Goal: Find contact information: Find contact information

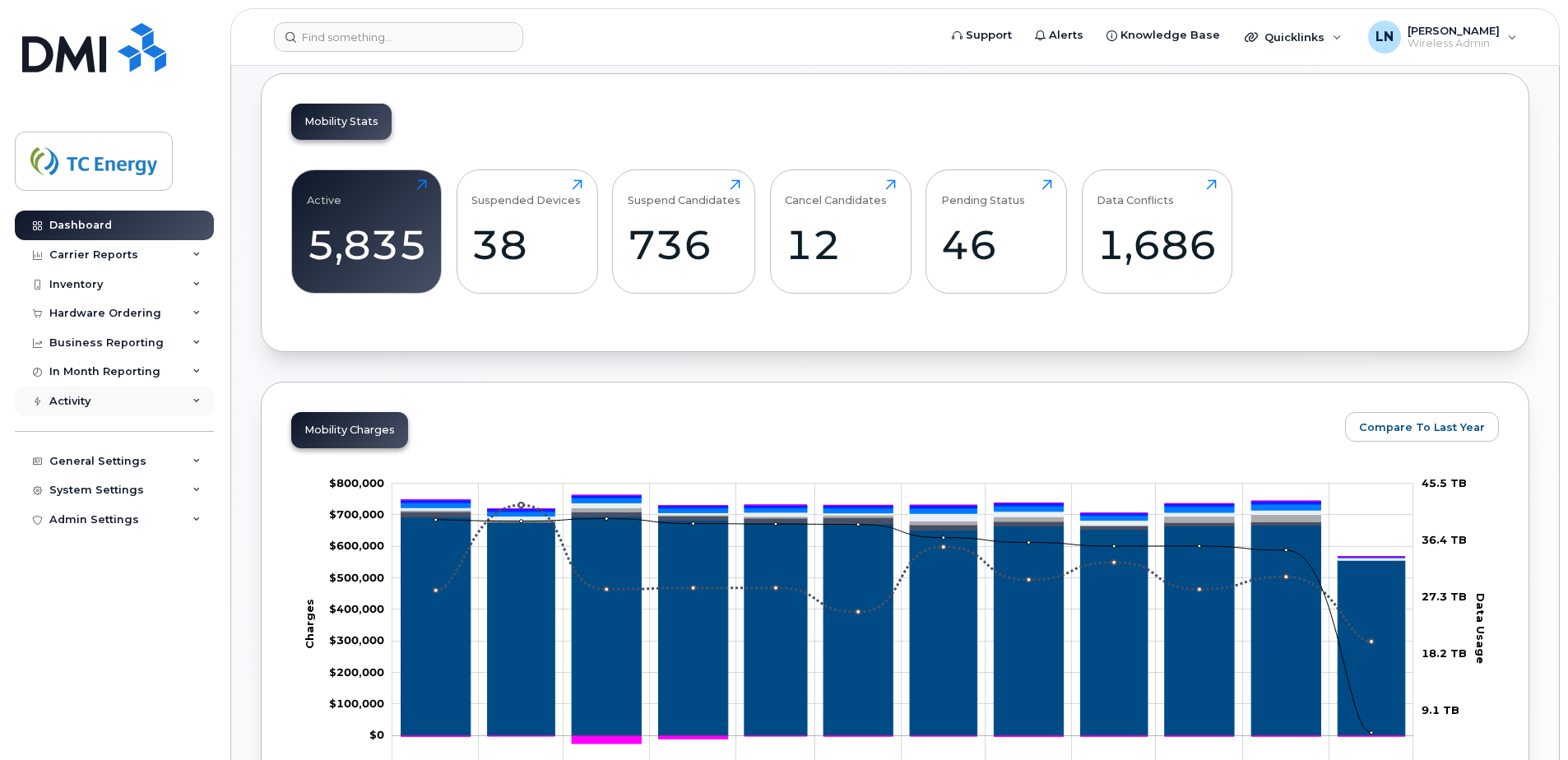
scroll to position [411, 0]
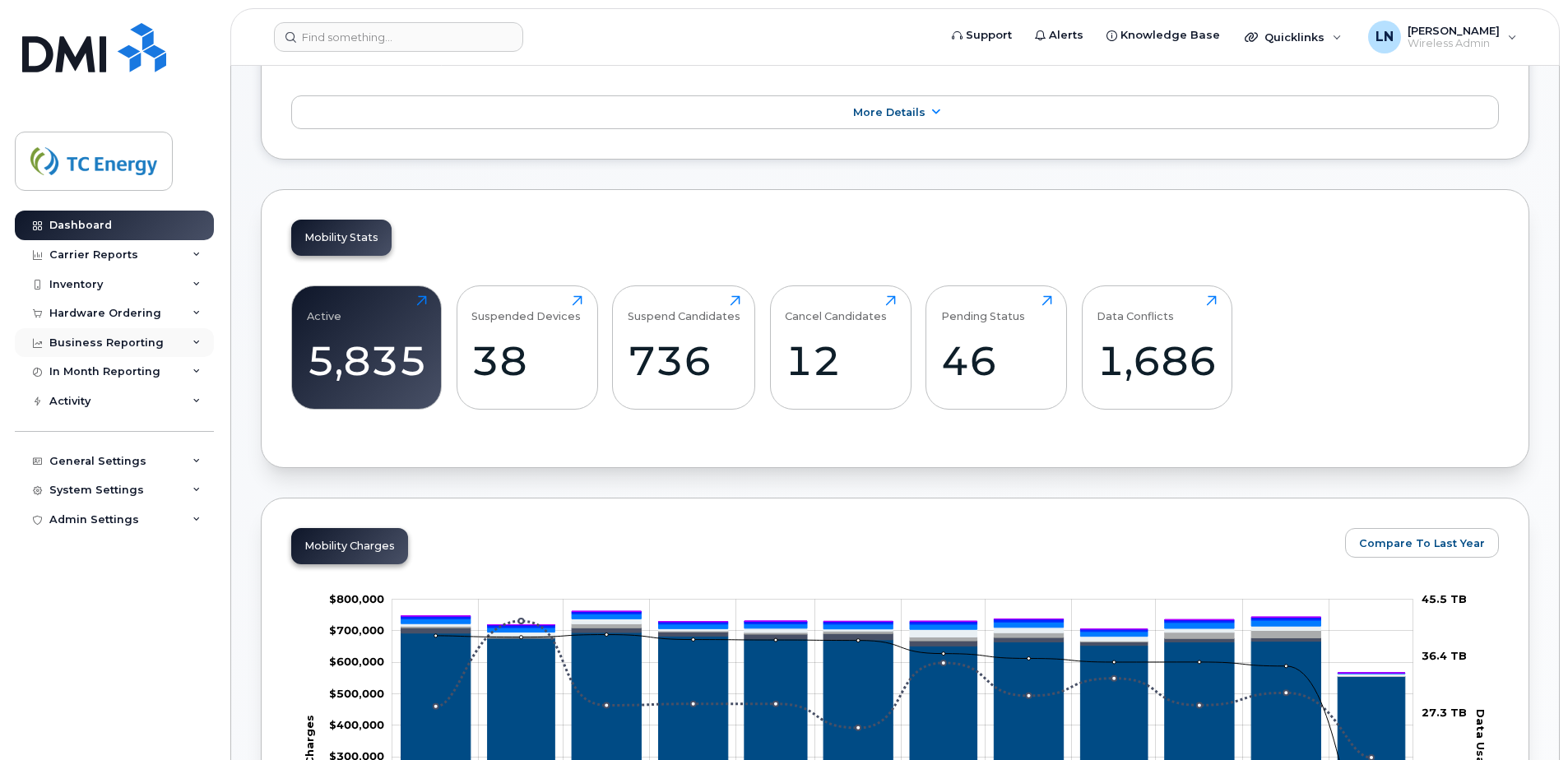
click at [202, 342] on div "Business Reporting" at bounding box center [114, 343] width 199 height 30
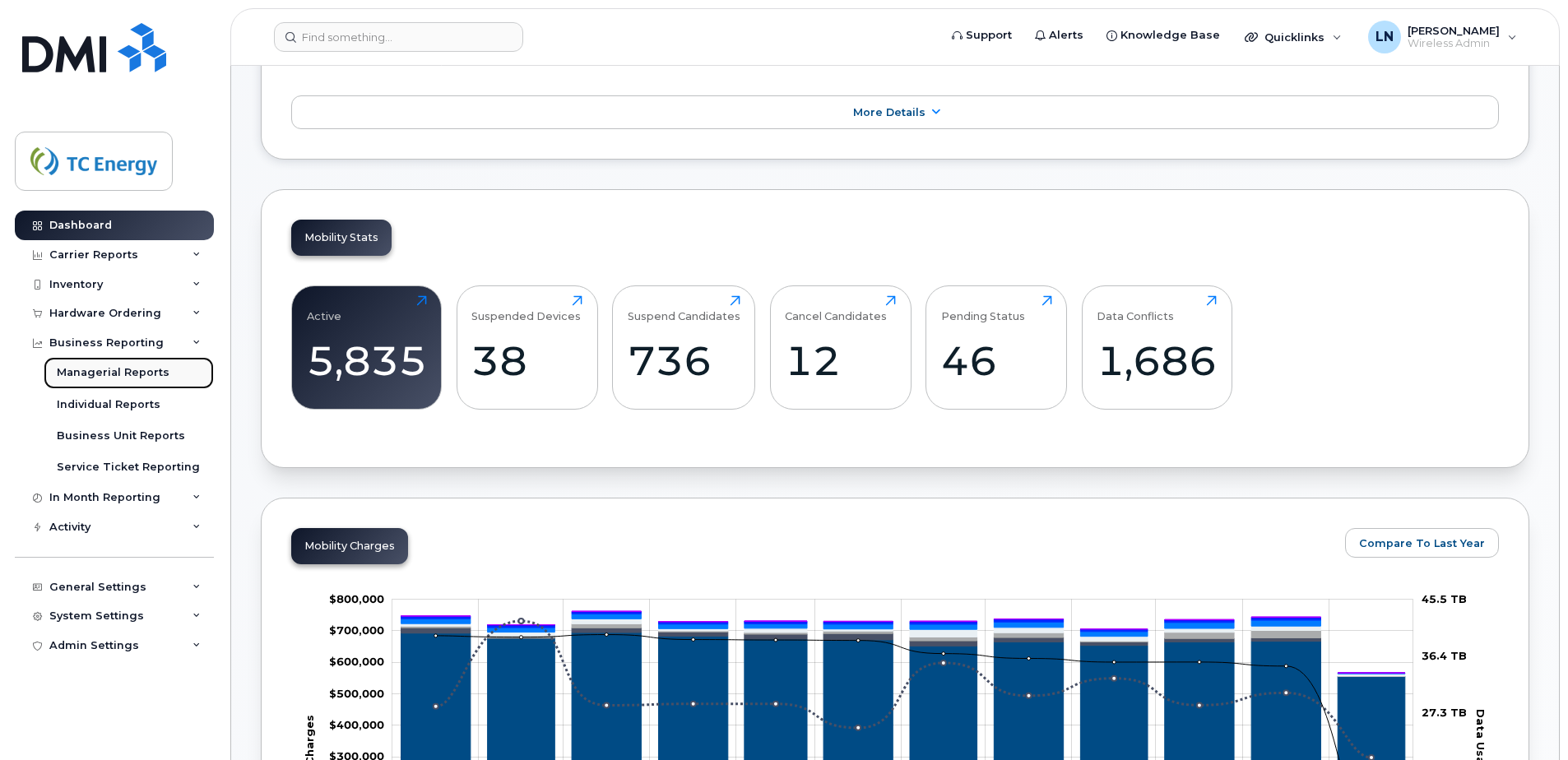
click at [127, 371] on div "Managerial Reports" at bounding box center [113, 372] width 113 height 14
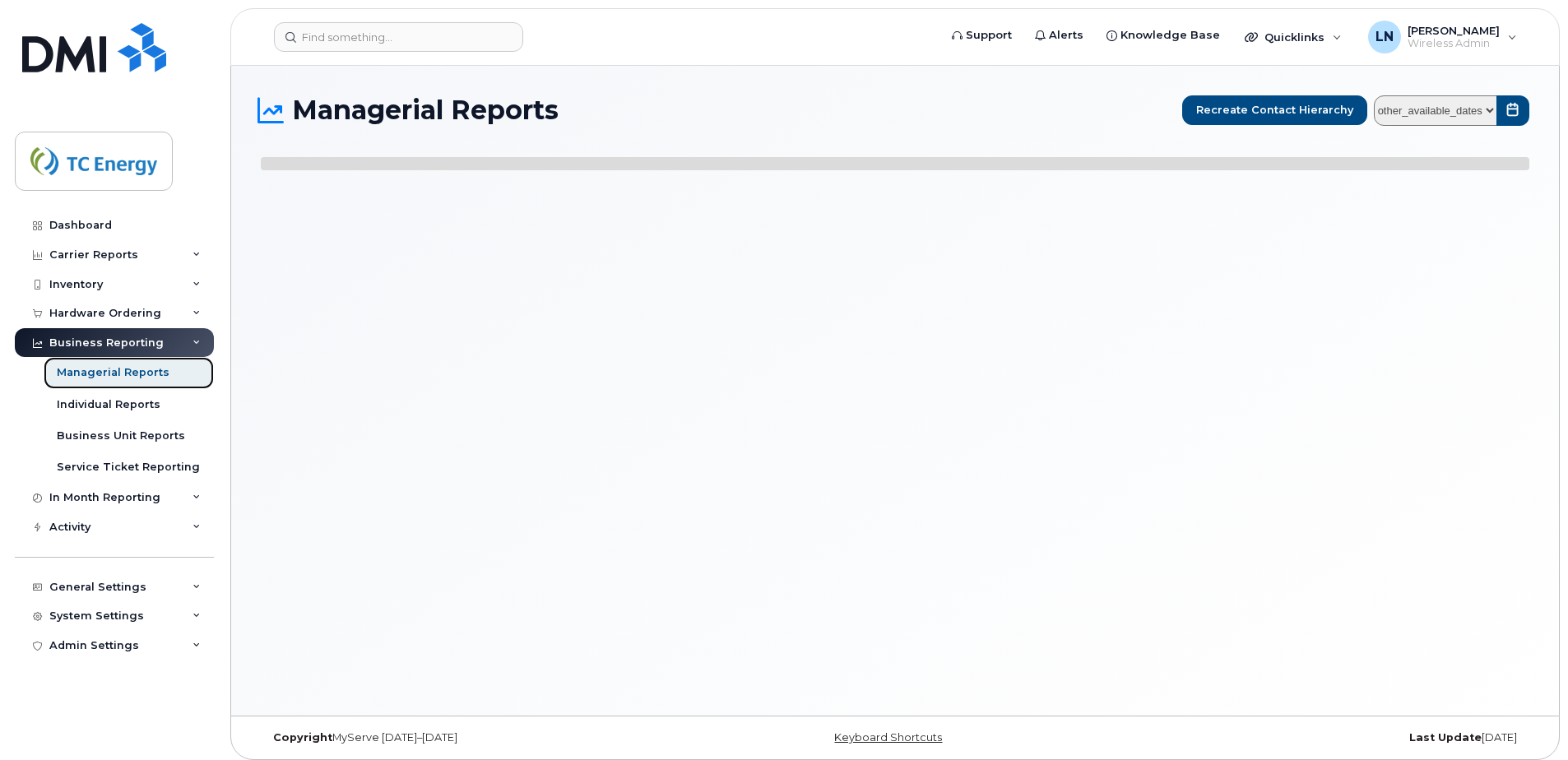
select select
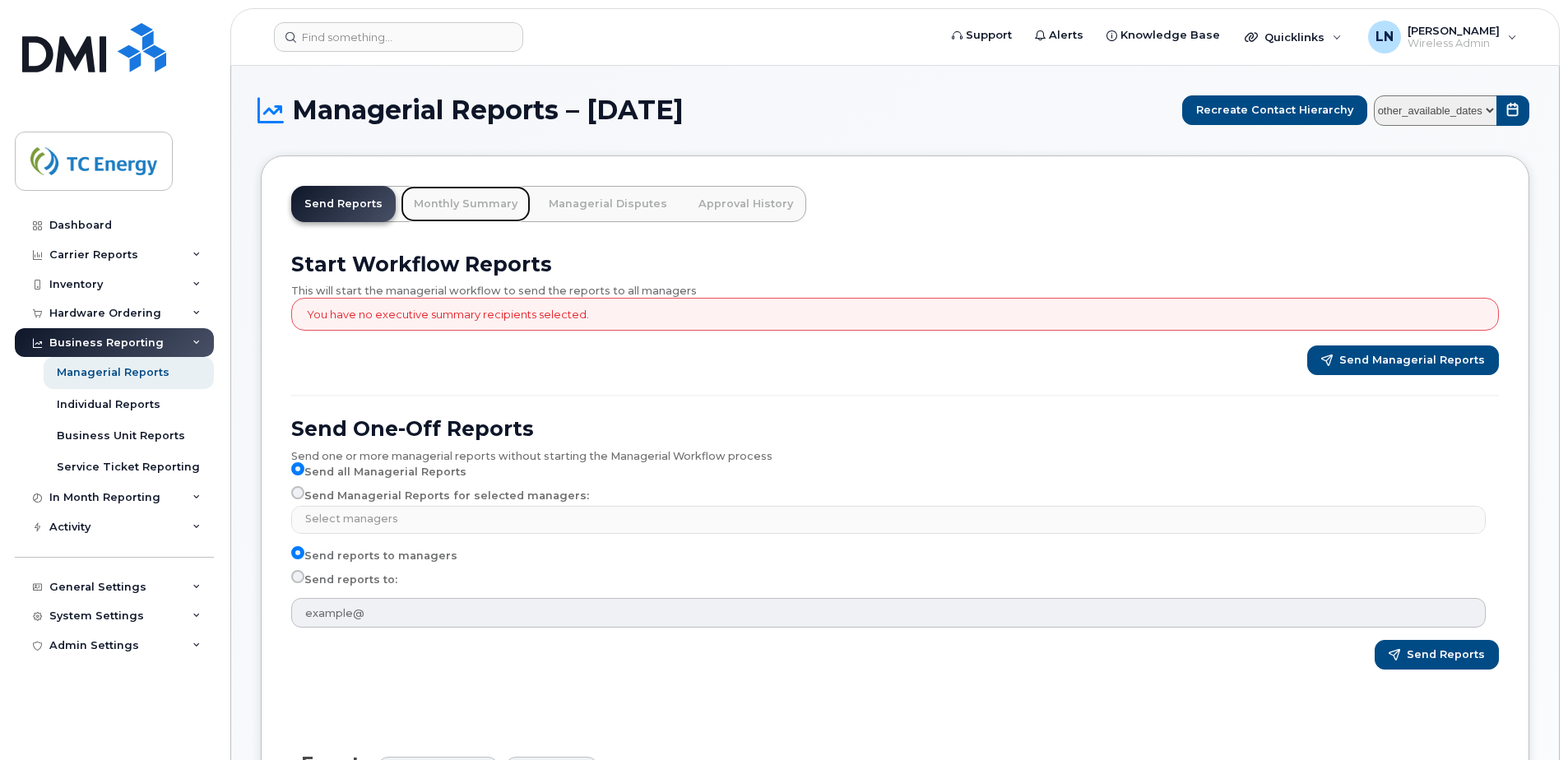
click at [469, 198] on link "Monthly Summary" at bounding box center [465, 204] width 130 height 37
drag, startPoint x: 463, startPoint y: 201, endPoint x: 431, endPoint y: 264, distance: 70.7
click at [463, 202] on link "Monthly Summary" at bounding box center [465, 204] width 130 height 37
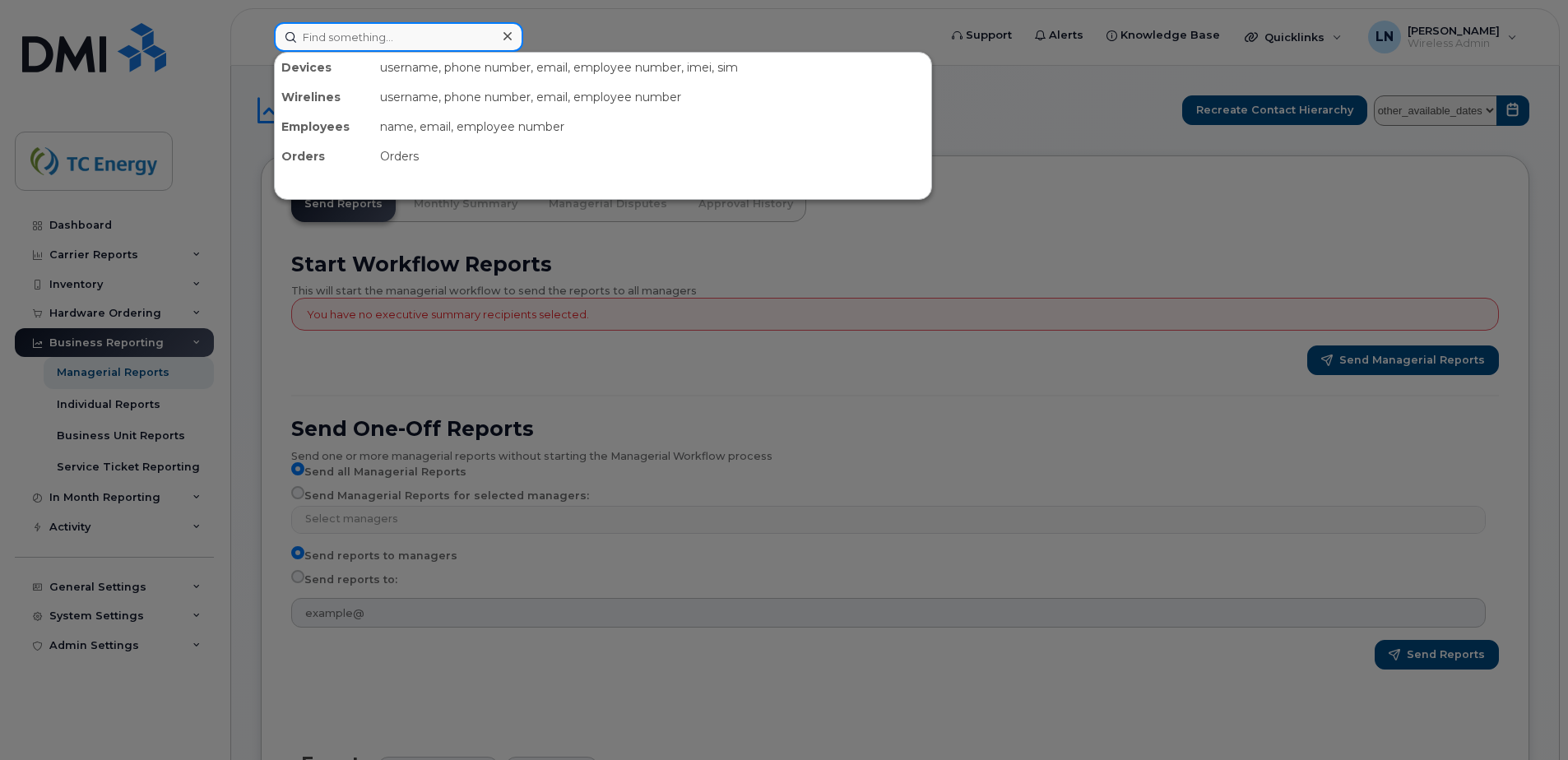
click at [375, 38] on input at bounding box center [398, 37] width 249 height 30
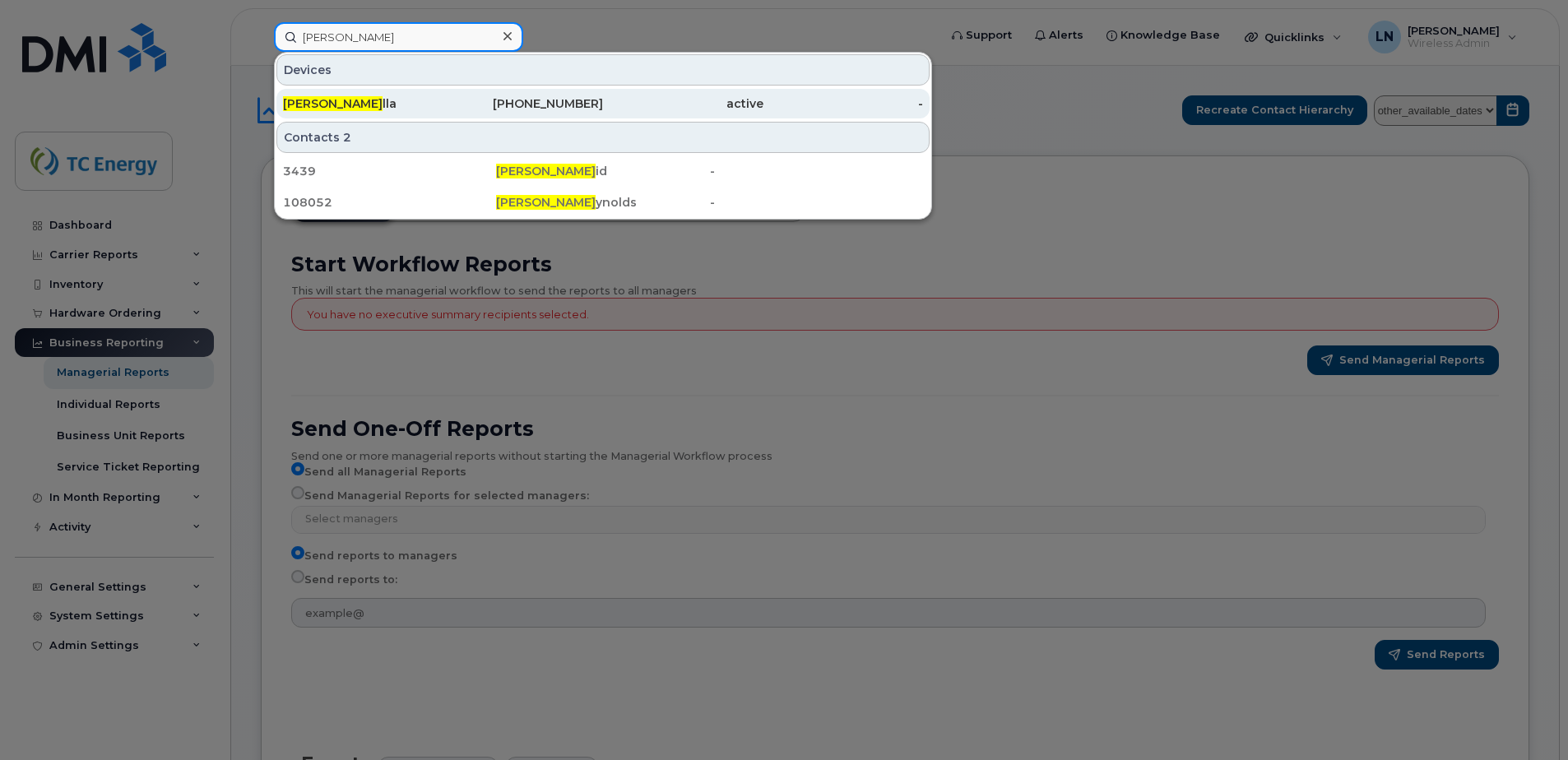
type input "David Re"
click at [338, 99] on div "David Re lla" at bounding box center [363, 103] width 161 height 16
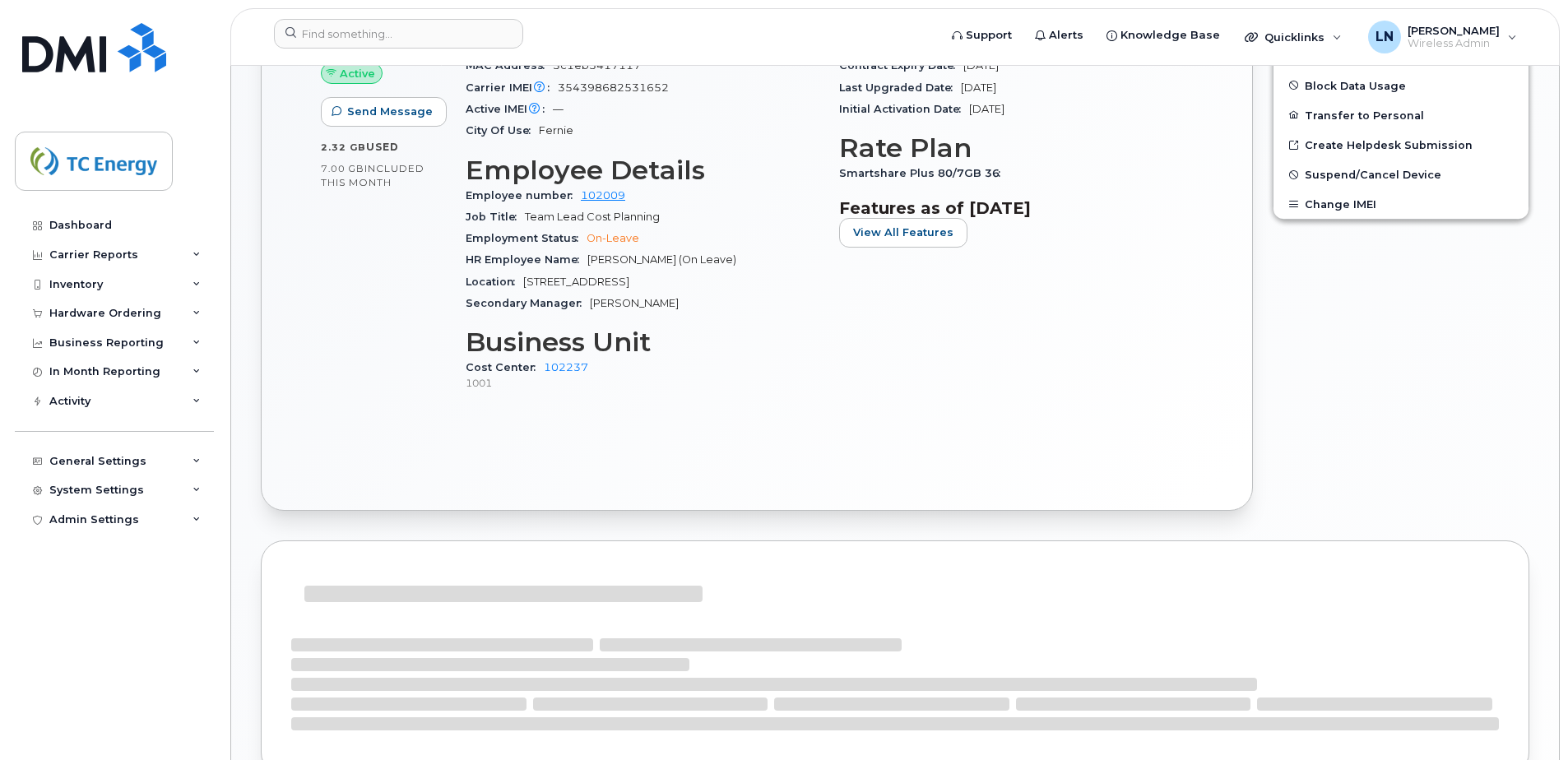
scroll to position [646, 0]
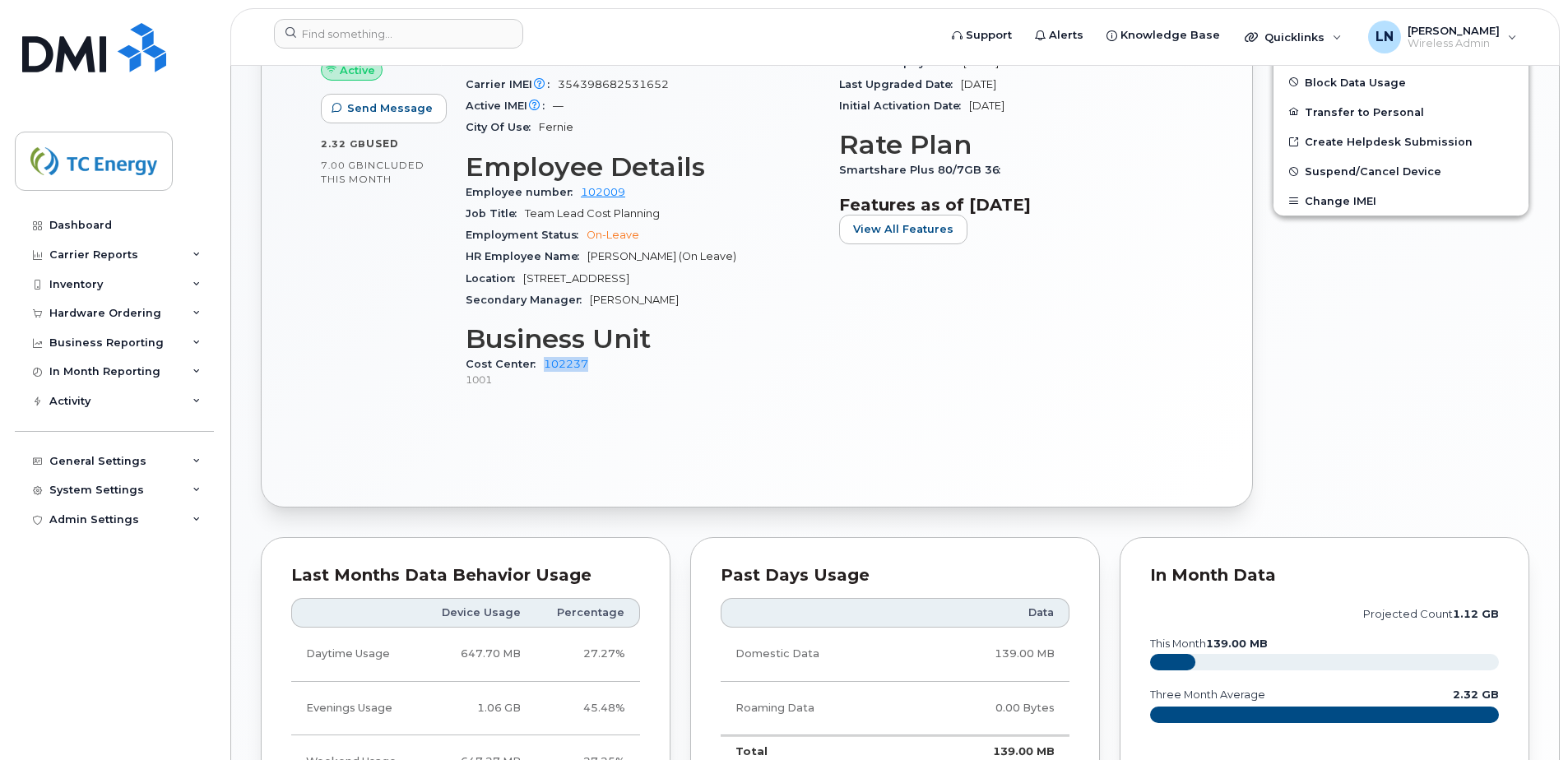
drag, startPoint x: 597, startPoint y: 367, endPoint x: 540, endPoint y: 365, distance: 57.0
click at [540, 365] on div "Cost Center 102237 1001" at bounding box center [643, 371] width 354 height 36
copy link "102237"
